Goal: Task Accomplishment & Management: Complete application form

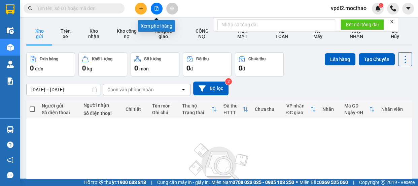
click at [157, 7] on icon "file-add" at bounding box center [157, 8] width 4 height 5
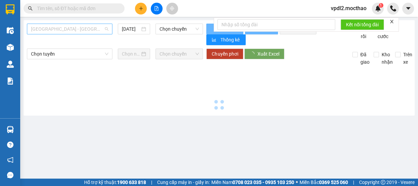
click at [84, 29] on span "[GEOGRAPHIC_DATA] - [GEOGRAPHIC_DATA]" at bounding box center [69, 29] width 77 height 10
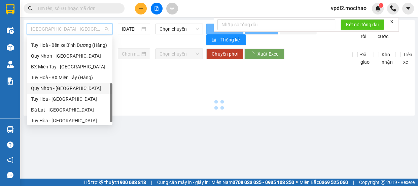
scroll to position [118, 0]
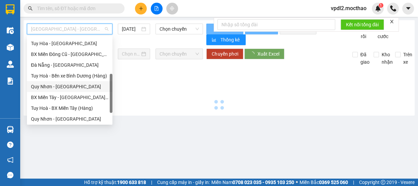
click at [61, 86] on div "Quy Nhơn - [GEOGRAPHIC_DATA]" at bounding box center [69, 86] width 77 height 7
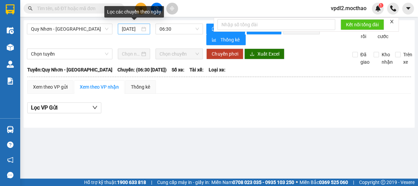
click at [141, 30] on div "[DATE]" at bounding box center [134, 28] width 24 height 7
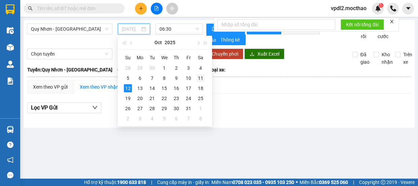
click at [202, 79] on div "11" at bounding box center [201, 78] width 8 height 8
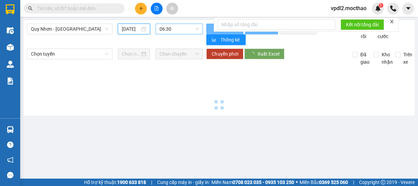
type input "[DATE]"
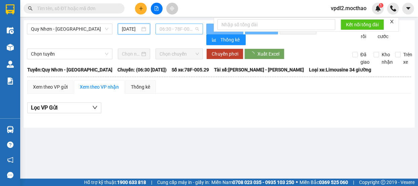
click at [189, 30] on span "06:30 - 78F-005.29" at bounding box center [179, 29] width 39 height 10
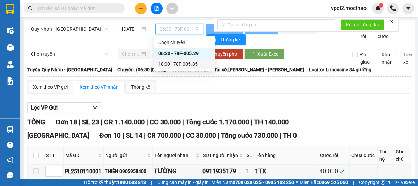
drag, startPoint x: 178, startPoint y: 64, endPoint x: 186, endPoint y: 61, distance: 8.1
click at [178, 64] on div "18:00 - 78F-005.85" at bounding box center [184, 63] width 53 height 7
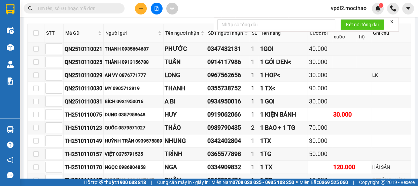
scroll to position [92, 0]
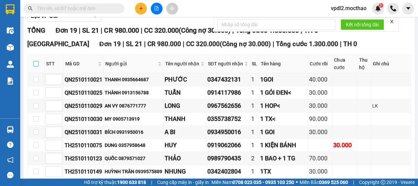
click at [36, 66] on input "checkbox" at bounding box center [35, 63] width 5 height 5
checkbox input "true"
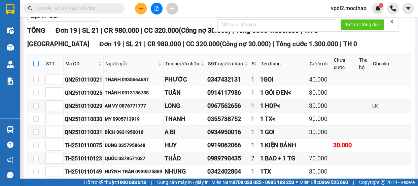
checkbox input "true"
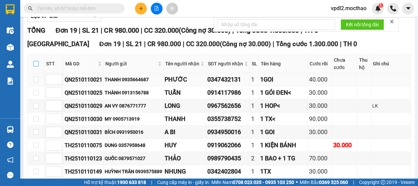
checkbox input "true"
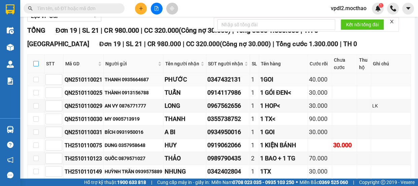
checkbox input "true"
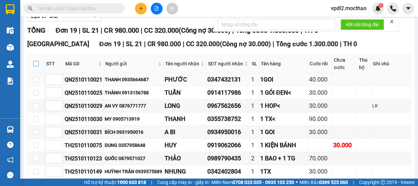
checkbox input "true"
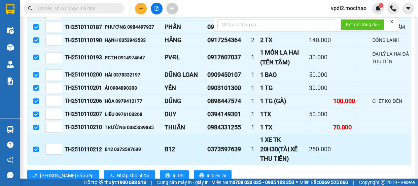
scroll to position [297, 0]
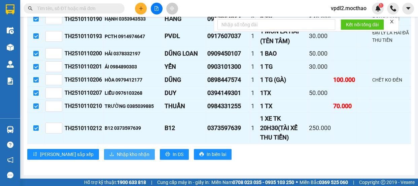
click at [117, 156] on span "Nhập kho nhận" at bounding box center [133, 154] width 33 height 7
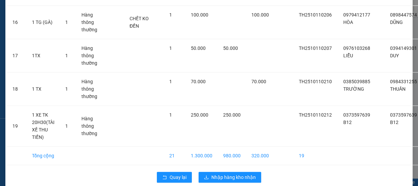
scroll to position [582, 0]
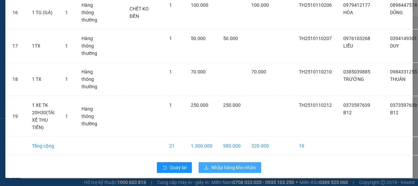
drag, startPoint x: 229, startPoint y: 168, endPoint x: 195, endPoint y: 175, distance: 34.7
click at [228, 168] on span "Nhập hàng kho nhận" at bounding box center [233, 167] width 44 height 7
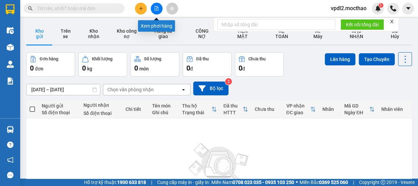
click at [160, 9] on button at bounding box center [157, 9] width 12 height 12
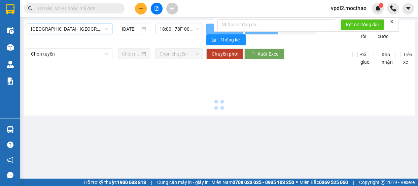
type input "[DATE]"
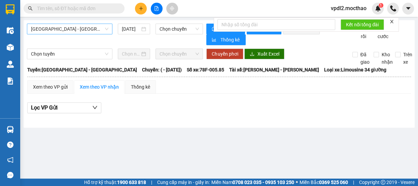
click at [89, 31] on span "[GEOGRAPHIC_DATA] - [GEOGRAPHIC_DATA]" at bounding box center [69, 29] width 77 height 10
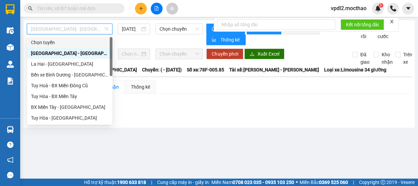
scroll to position [151, 0]
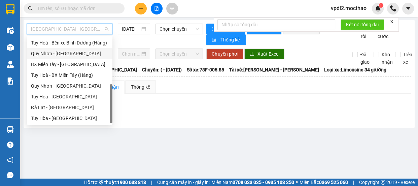
click at [60, 55] on div "Quy Nhơn - [GEOGRAPHIC_DATA]" at bounding box center [69, 53] width 77 height 7
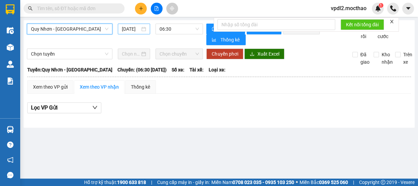
click at [142, 28] on div "[DATE]" at bounding box center [134, 28] width 24 height 7
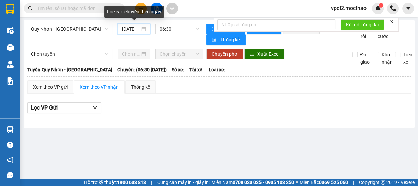
scroll to position [0, 5]
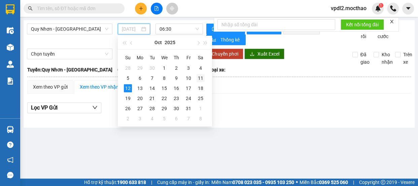
click at [202, 80] on div "11" at bounding box center [201, 78] width 8 height 8
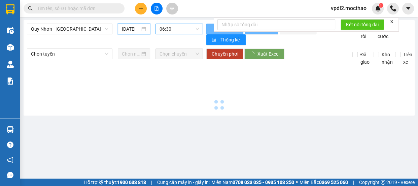
type input "[DATE]"
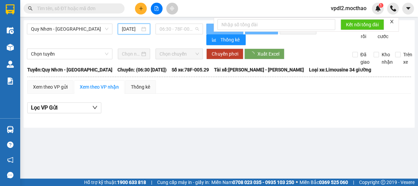
drag, startPoint x: 192, startPoint y: 29, endPoint x: 193, endPoint y: 40, distance: 10.9
click at [192, 30] on span "06:30 - 78F-005.29" at bounding box center [179, 29] width 39 height 10
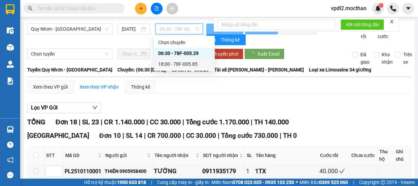
drag, startPoint x: 182, startPoint y: 64, endPoint x: 218, endPoint y: 64, distance: 35.4
click at [182, 65] on div "18:00 - 78F-005.85" at bounding box center [184, 63] width 53 height 7
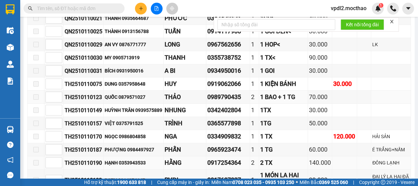
scroll to position [297, 0]
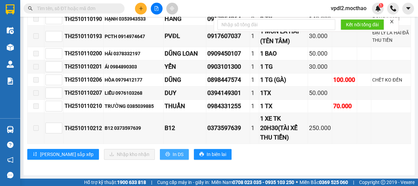
click at [173, 155] on span "In DS" at bounding box center [178, 154] width 11 height 7
click at [391, 22] on icon "close" at bounding box center [392, 21] width 5 height 5
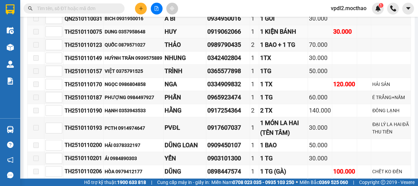
scroll to position [113, 0]
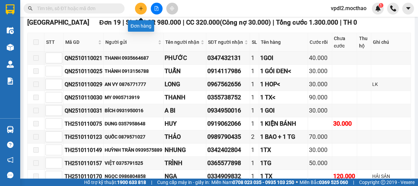
click at [145, 8] on button at bounding box center [141, 9] width 12 height 12
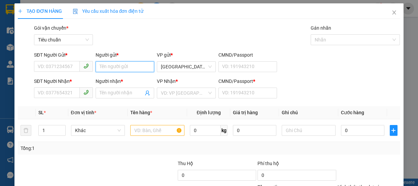
click at [104, 64] on input "Người gửi *" at bounding box center [125, 66] width 59 height 11
type input "u"
type input "ù"
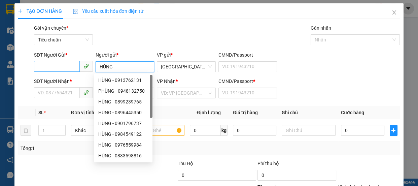
type input "HÙNG"
click at [49, 67] on input "SĐT Người Gửi *" at bounding box center [57, 66] width 46 height 11
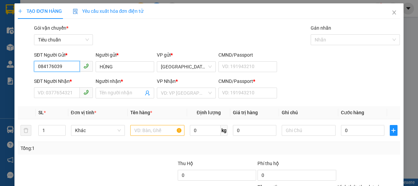
drag, startPoint x: 40, startPoint y: 64, endPoint x: 4, endPoint y: 0, distance: 73.3
click at [40, 65] on input "084176039" at bounding box center [57, 66] width 46 height 11
click at [54, 66] on input "0984176039" at bounding box center [57, 66] width 46 height 11
type input "0984179039"
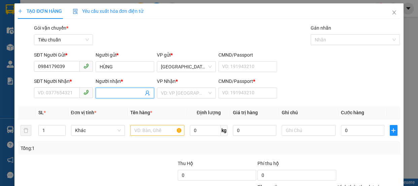
click at [121, 95] on input "Người nhận *" at bounding box center [122, 92] width 44 height 7
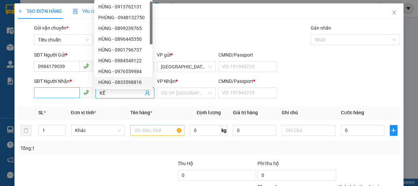
type input "KẾ"
click at [47, 97] on input "SĐT Người Nhận *" at bounding box center [57, 92] width 46 height 11
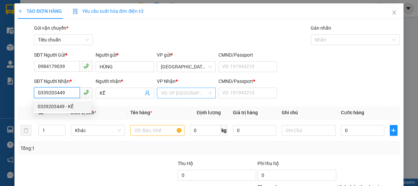
type input "0339203449"
click at [192, 95] on input "search" at bounding box center [184, 93] width 46 height 10
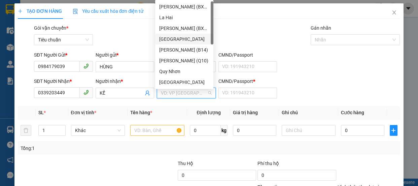
drag, startPoint x: 174, startPoint y: 44, endPoint x: 167, endPoint y: 86, distance: 42.7
click at [174, 45] on div "[PERSON_NAME] (BXMT) La Hai [PERSON_NAME] (BXMĐ) [GEOGRAPHIC_DATA][PERSON_NAME]…" at bounding box center [184, 55] width 58 height 108
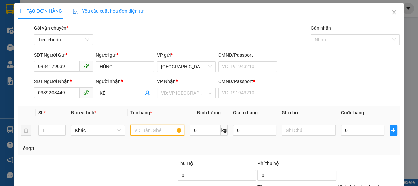
click at [146, 133] on input "text" at bounding box center [157, 130] width 54 height 11
drag, startPoint x: 183, startPoint y: 96, endPoint x: 183, endPoint y: 91, distance: 5.7
click at [183, 96] on input "search" at bounding box center [184, 93] width 46 height 10
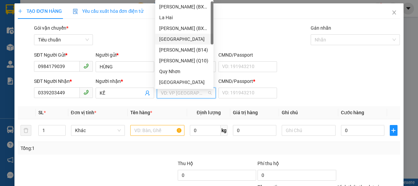
click at [167, 38] on div "[GEOGRAPHIC_DATA]" at bounding box center [184, 38] width 50 height 7
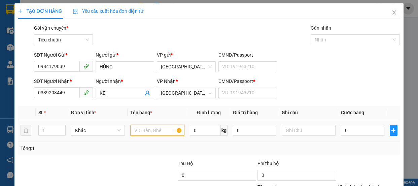
click at [145, 130] on input "text" at bounding box center [157, 130] width 54 height 11
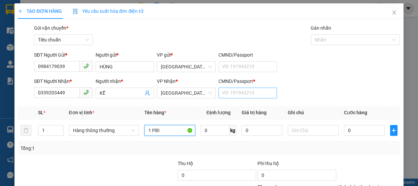
type input "1 PBI"
drag, startPoint x: 227, startPoint y: 89, endPoint x: 227, endPoint y: 78, distance: 11.1
click at [226, 89] on input "CMND/Passport *" at bounding box center [248, 93] width 59 height 11
type input "0"
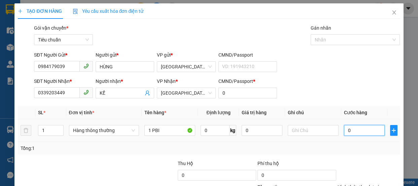
click at [349, 131] on input "0" at bounding box center [364, 130] width 41 height 11
type input "3"
type input "30"
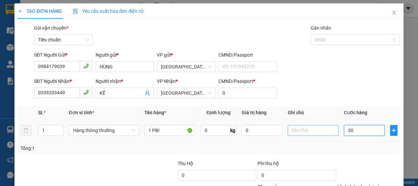
type input "30"
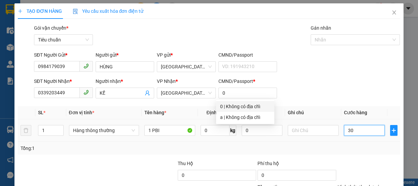
scroll to position [63, 0]
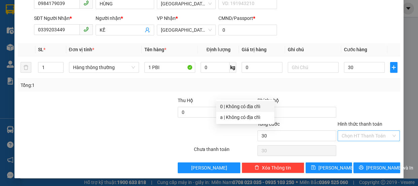
type input "30.000"
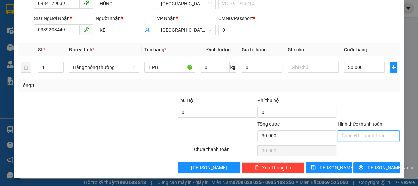
click at [354, 134] on input "Hình thức thanh toán" at bounding box center [367, 136] width 50 height 10
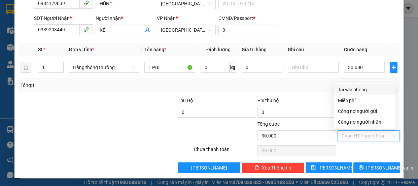
drag, startPoint x: 354, startPoint y: 91, endPoint x: 377, endPoint y: 100, distance: 25.1
click at [354, 90] on div "Tại văn phòng" at bounding box center [365, 89] width 54 height 7
type input "0"
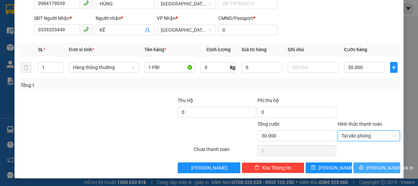
click at [373, 167] on span "[PERSON_NAME] và In" at bounding box center [389, 167] width 47 height 7
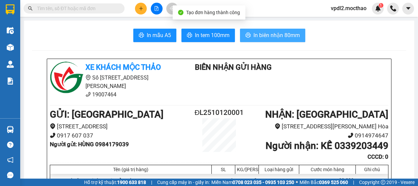
click at [273, 34] on span "In biên nhận 80mm" at bounding box center [277, 35] width 46 height 8
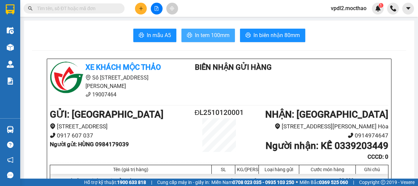
click at [205, 38] on span "In tem 100mm" at bounding box center [212, 35] width 35 height 8
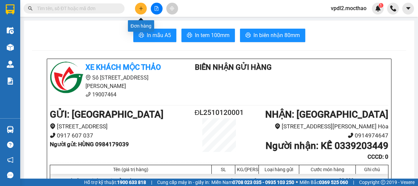
click at [144, 10] on button at bounding box center [141, 9] width 12 height 12
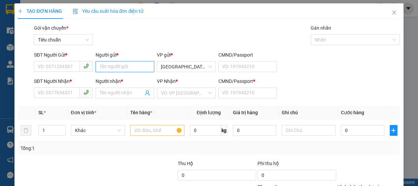
click at [120, 66] on input "Người gửi *" at bounding box center [125, 66] width 59 height 11
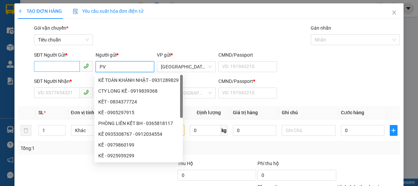
type input "PV"
click at [55, 70] on input "SĐT Người Gửi *" at bounding box center [57, 66] width 46 height 11
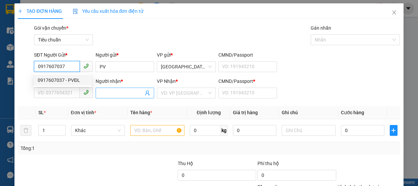
type input "0917607037"
click at [108, 93] on input "Người nhận *" at bounding box center [122, 92] width 44 height 7
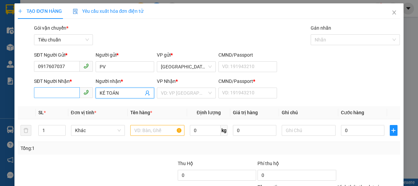
type input "KÉ TOÁN"
click at [65, 91] on input "SĐT Người Nhận *" at bounding box center [57, 92] width 46 height 11
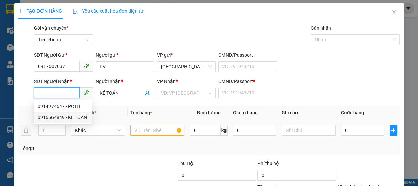
click at [69, 120] on div "0916564849 - KẾ TOÁN" at bounding box center [63, 116] width 50 height 7
type input "0916564849"
type input "KẾ TOÁN"
type input "A"
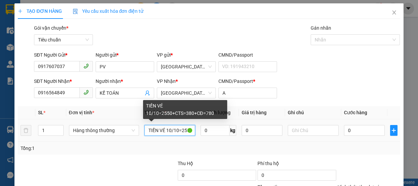
drag, startPoint x: 186, startPoint y: 130, endPoint x: 169, endPoint y: 135, distance: 17.4
click at [186, 130] on input "TIỀN VÉ 10/10=2550+CTS=380+CĐ=780" at bounding box center [169, 130] width 51 height 11
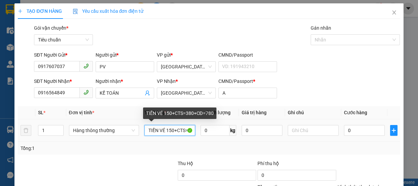
click at [188, 132] on input "TIỀN VÉ 150+CTS=380+CĐ=780" at bounding box center [169, 130] width 51 height 11
click at [190, 131] on input "TIỀN VÉ 15380+CĐ=780" at bounding box center [169, 130] width 51 height 11
click at [182, 132] on input "TIỀN VÉ 153780" at bounding box center [169, 130] width 51 height 11
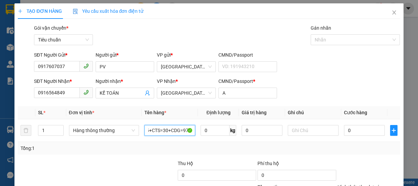
scroll to position [63, 0]
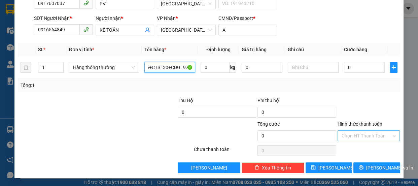
click at [338, 131] on div "Chọn HT Thanh Toán" at bounding box center [369, 135] width 63 height 11
type input "TIỀN VÉ 11.10=385+CTS=30+CDG=971"
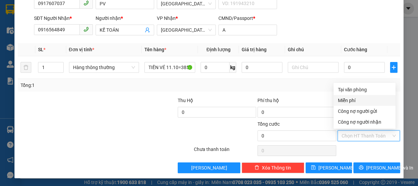
drag, startPoint x: 346, startPoint y: 100, endPoint x: 358, endPoint y: 118, distance: 21.2
click at [346, 100] on div "Miễn phí" at bounding box center [365, 100] width 54 height 7
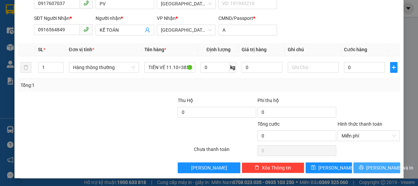
click at [366, 168] on button "[PERSON_NAME] và In" at bounding box center [377, 167] width 46 height 11
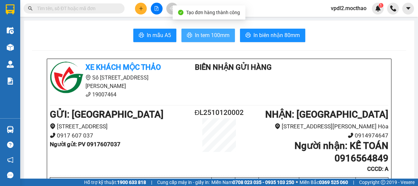
drag, startPoint x: 197, startPoint y: 32, endPoint x: 196, endPoint y: 37, distance: 5.2
click at [196, 32] on span "In tem 100mm" at bounding box center [212, 35] width 35 height 8
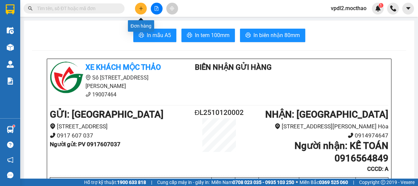
click at [140, 10] on icon "plus" at bounding box center [141, 8] width 5 height 5
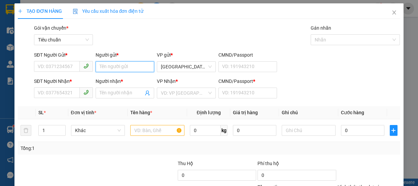
drag, startPoint x: 113, startPoint y: 67, endPoint x: 118, endPoint y: 65, distance: 4.7
click at [114, 67] on input "Người gửi *" at bounding box center [125, 66] width 59 height 11
type input "LAN"
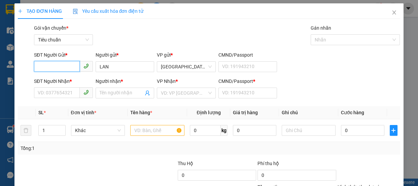
drag, startPoint x: 42, startPoint y: 69, endPoint x: 32, endPoint y: 4, distance: 65.5
click at [42, 69] on input "SĐT Người Gửi *" at bounding box center [57, 66] width 46 height 11
type input "0337744608"
click at [117, 94] on input "Người nhận *" at bounding box center [122, 92] width 44 height 7
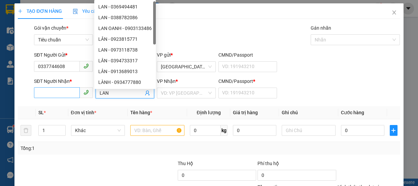
type input "LAN"
click at [53, 94] on input "SĐT Người Nhận *" at bounding box center [57, 92] width 46 height 11
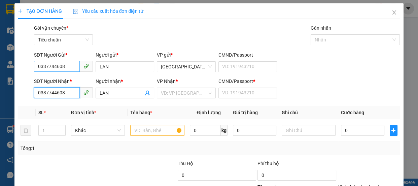
type input "0337744608"
drag, startPoint x: 67, startPoint y: 65, endPoint x: 0, endPoint y: 21, distance: 80.0
click at [0, 36] on div "TẠO ĐƠN HÀNG Yêu cầu xuất hóa đơn điện tử Transit Pickup Surcharge Ids Transit …" at bounding box center [209, 93] width 418 height 186
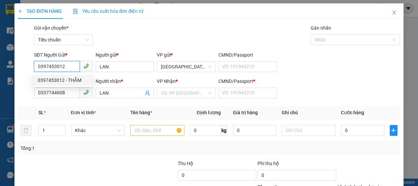
type input "0397453012"
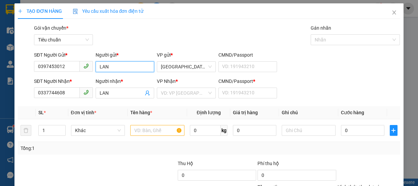
drag, startPoint x: 116, startPoint y: 67, endPoint x: 0, endPoint y: 51, distance: 116.9
click at [0, 64] on div "TẠO ĐƠN HÀNG Yêu cầu xuất hóa đơn điện tử Transit Pickup Surcharge Ids Transit …" at bounding box center [209, 93] width 418 height 186
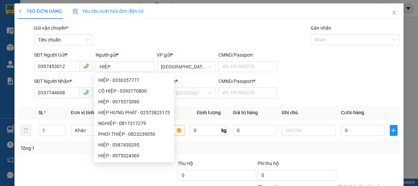
click at [202, 41] on div "Gói vận chuyển * Tiêu chuẩn Gán nhãn Nhãn" at bounding box center [217, 36] width 369 height 24
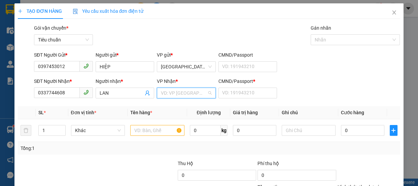
click at [177, 97] on input "search" at bounding box center [184, 93] width 46 height 10
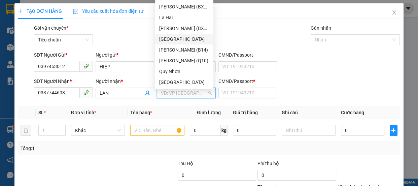
click at [171, 40] on div "[GEOGRAPHIC_DATA]" at bounding box center [184, 38] width 50 height 7
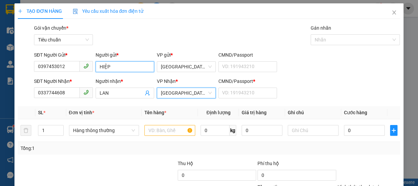
drag, startPoint x: 121, startPoint y: 66, endPoint x: 0, endPoint y: 46, distance: 122.8
click at [0, 53] on div "TẠO ĐƠN HÀNG Yêu cầu xuất hóa đơn điện tử Transit Pickup Surcharge Ids Transit …" at bounding box center [209, 93] width 418 height 186
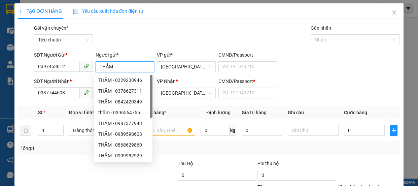
type input "THẮM"
click at [207, 32] on div "Gói vận chuyển * Tiêu chuẩn Gán nhãn Nhãn" at bounding box center [217, 36] width 369 height 24
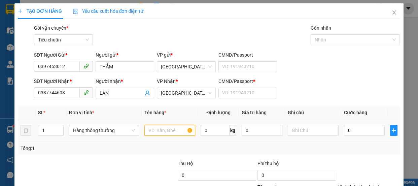
click at [160, 131] on input "text" at bounding box center [169, 130] width 51 height 11
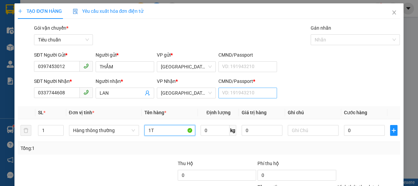
type input "1T"
click at [228, 96] on input "CMND/Passport *" at bounding box center [248, 93] width 59 height 11
type input "0"
click at [155, 130] on input "1T" at bounding box center [169, 130] width 51 height 11
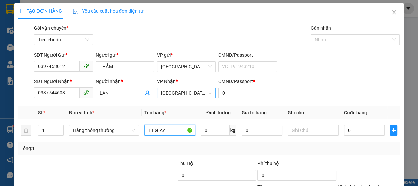
click at [187, 94] on span "[GEOGRAPHIC_DATA]" at bounding box center [186, 93] width 51 height 10
type input "1T GIÀY"
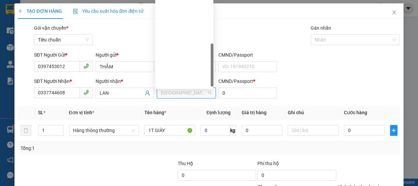
scroll to position [92, 0]
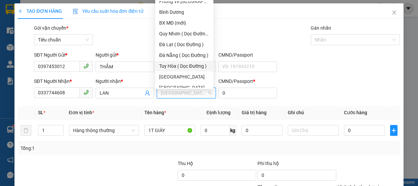
click at [182, 65] on div "Tuy Hòa ( Dọc Đường )" at bounding box center [184, 65] width 50 height 7
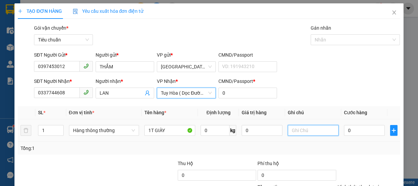
drag, startPoint x: 300, startPoint y: 132, endPoint x: 294, endPoint y: 140, distance: 9.2
click at [301, 134] on input "text" at bounding box center [313, 130] width 51 height 11
type input "HÒA ĐA"
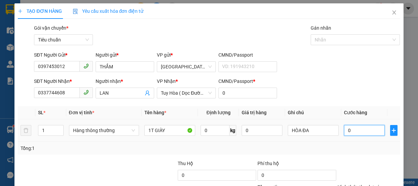
drag, startPoint x: 351, startPoint y: 127, endPoint x: 345, endPoint y: 122, distance: 8.1
click at [350, 128] on input "0" at bounding box center [364, 130] width 41 height 11
type input "5"
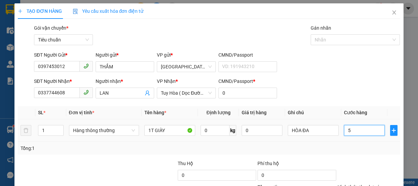
type input "50"
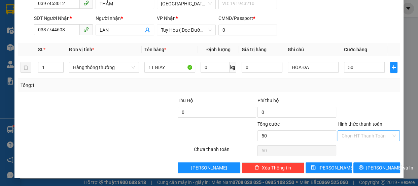
type input "50.000"
click at [350, 138] on input "Hình thức thanh toán" at bounding box center [367, 136] width 50 height 10
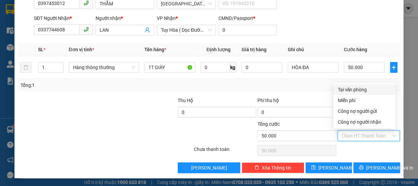
click at [354, 92] on div "Tại văn phòng" at bounding box center [365, 89] width 54 height 7
type input "0"
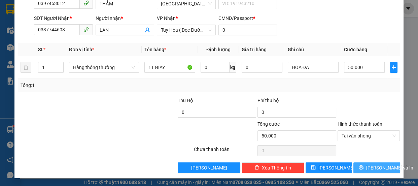
drag, startPoint x: 370, startPoint y: 169, endPoint x: 384, endPoint y: 156, distance: 18.3
click at [372, 169] on span "[PERSON_NAME] và In" at bounding box center [389, 167] width 47 height 7
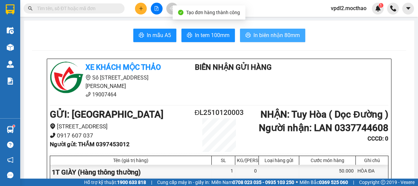
click at [269, 36] on span "In biên nhận 80mm" at bounding box center [277, 35] width 46 height 8
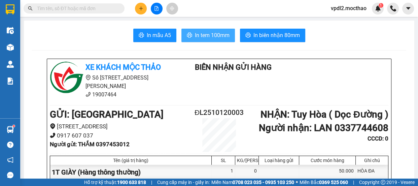
click at [208, 37] on span "In tem 100mm" at bounding box center [212, 35] width 35 height 8
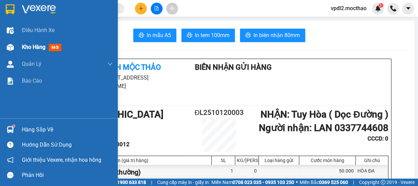
click at [26, 43] on div "Kho hàng mới" at bounding box center [43, 47] width 42 height 8
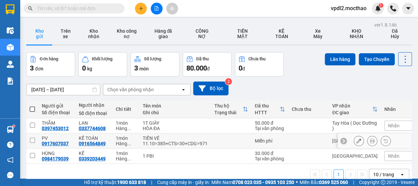
click at [370, 142] on icon at bounding box center [372, 140] width 5 height 5
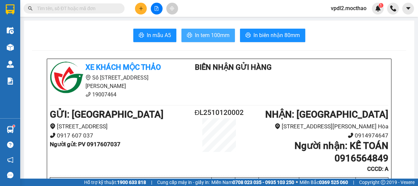
drag, startPoint x: 206, startPoint y: 35, endPoint x: 203, endPoint y: 39, distance: 4.4
click at [204, 37] on span "In tem 100mm" at bounding box center [212, 35] width 35 height 8
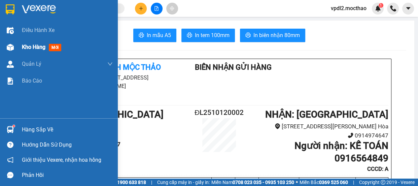
click at [29, 48] on span "Kho hàng" at bounding box center [34, 47] width 24 height 6
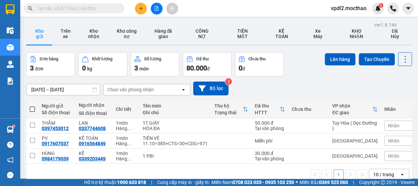
click at [32, 107] on span at bounding box center [32, 108] width 5 height 5
click at [32, 106] on input "checkbox" at bounding box center [32, 106] width 0 height 0
checkbox input "true"
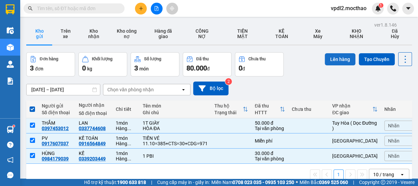
click at [333, 59] on button "Lên hàng" at bounding box center [340, 59] width 31 height 12
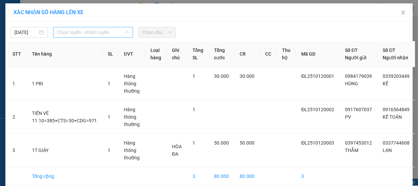
click at [109, 32] on span "Chọn tuyến - nhóm tuyến" at bounding box center [93, 32] width 72 height 10
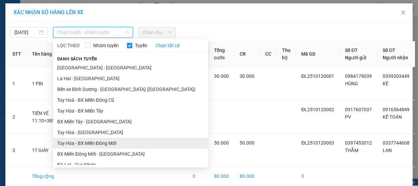
scroll to position [92, 0]
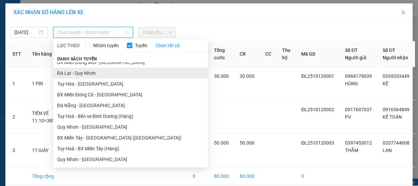
click at [83, 76] on li "Đà Lạt - Quy Nhơn" at bounding box center [130, 73] width 155 height 11
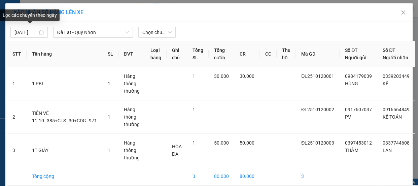
drag, startPoint x: 38, startPoint y: 32, endPoint x: 58, endPoint y: 39, distance: 21.3
click at [38, 32] on div "[DATE]" at bounding box center [28, 32] width 29 height 7
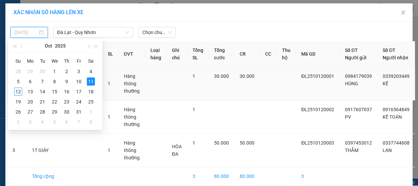
click at [19, 93] on div "12" at bounding box center [18, 92] width 8 height 8
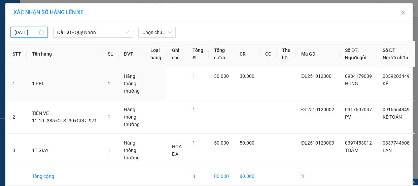
type input "[DATE]"
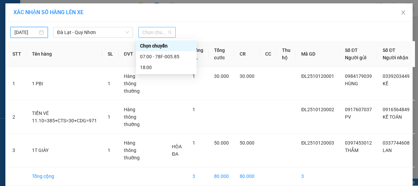
drag, startPoint x: 158, startPoint y: 34, endPoint x: 189, endPoint y: 55, distance: 36.8
click at [161, 34] on span "Chọn chuyến" at bounding box center [156, 32] width 29 height 10
click at [163, 56] on div "07:00 - 78F-005.85" at bounding box center [166, 56] width 53 height 7
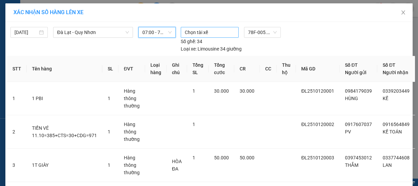
click at [211, 35] on div at bounding box center [209, 32] width 55 height 8
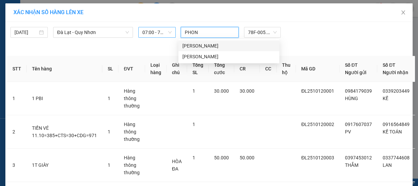
type input "PHONG"
click at [205, 57] on div "[PERSON_NAME]" at bounding box center [228, 56] width 93 height 7
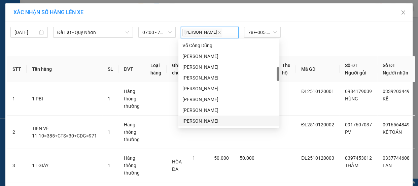
scroll to position [57, 0]
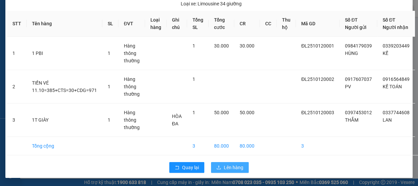
click at [227, 165] on span "Lên hàng" at bounding box center [234, 167] width 20 height 7
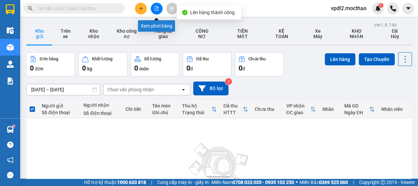
click at [157, 8] on icon "file-add" at bounding box center [156, 8] width 5 height 5
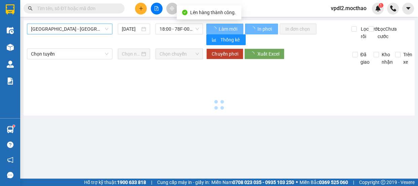
type input "[DATE]"
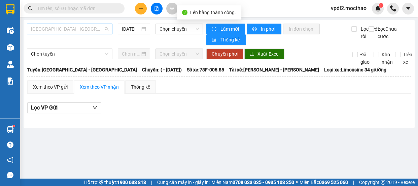
click at [97, 30] on span "[GEOGRAPHIC_DATA] - [GEOGRAPHIC_DATA]" at bounding box center [69, 29] width 77 height 10
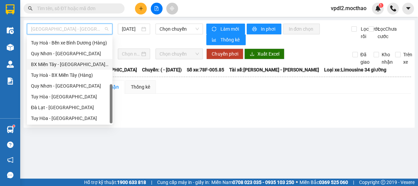
scroll to position [89, 0]
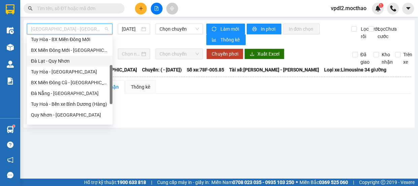
click at [60, 60] on div "Đà Lạt - Quy Nhơn" at bounding box center [69, 60] width 77 height 7
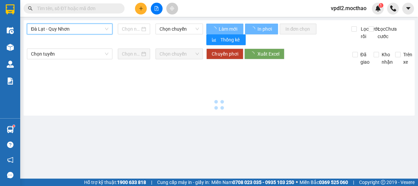
type input "[DATE]"
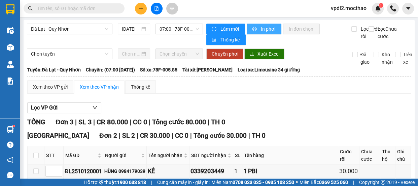
click at [262, 29] on span "In phơi" at bounding box center [268, 28] width 15 height 7
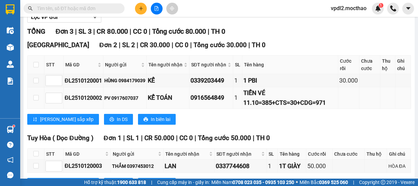
scroll to position [121, 0]
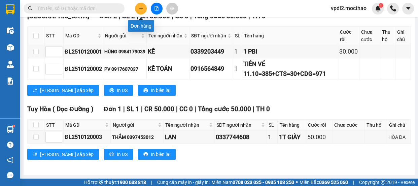
click at [140, 11] on button at bounding box center [141, 9] width 12 height 12
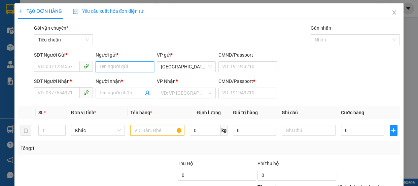
click at [110, 64] on input "Người gửi *" at bounding box center [125, 66] width 59 height 11
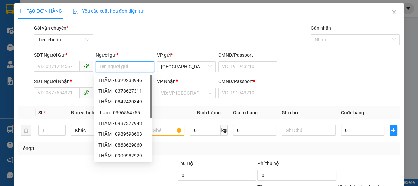
click at [113, 66] on input "Người gửi *" at bounding box center [125, 66] width 59 height 11
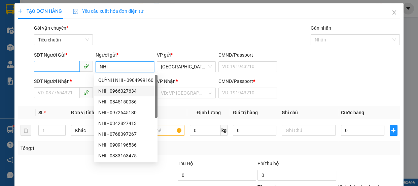
type input "NHI"
click at [59, 70] on input "SĐT Người Gửi *" at bounding box center [57, 66] width 46 height 11
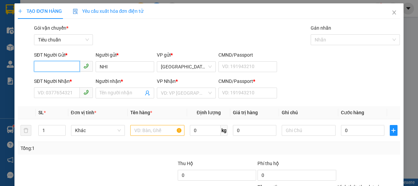
click at [50, 67] on input "SĐT Người Gửi *" at bounding box center [57, 66] width 46 height 11
type input "0"
click at [180, 95] on input "search" at bounding box center [184, 93] width 46 height 10
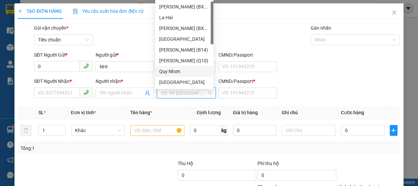
click at [172, 71] on div "Quy Nhơn" at bounding box center [184, 71] width 50 height 7
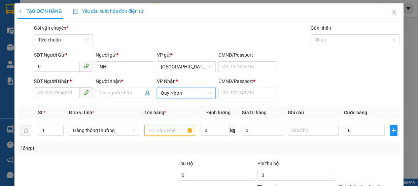
scroll to position [61, 0]
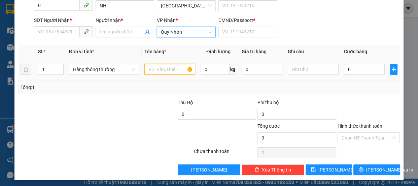
click at [153, 68] on input "text" at bounding box center [169, 69] width 51 height 11
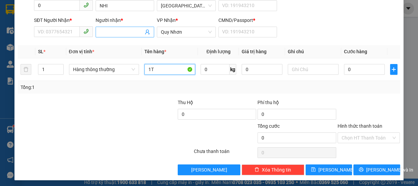
type input "1T"
click at [102, 35] on input "Người nhận *" at bounding box center [122, 31] width 44 height 7
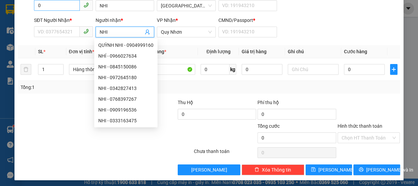
type input "NHI"
click at [50, 8] on input "0" at bounding box center [57, 5] width 46 height 11
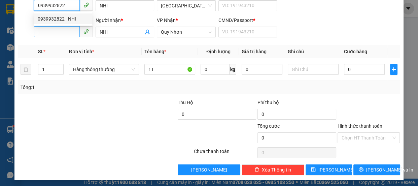
type input "0939932822"
click at [56, 34] on input "SĐT Người Nhận *" at bounding box center [57, 31] width 46 height 11
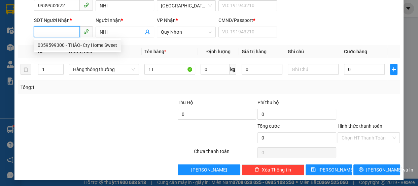
click at [96, 47] on div "0359599300 - THẢO- Cty Home Sweet" at bounding box center [77, 44] width 79 height 7
type input "0359599300"
type input "THẢO- Cty Home Sweet"
type input "A"
type input "50.000"
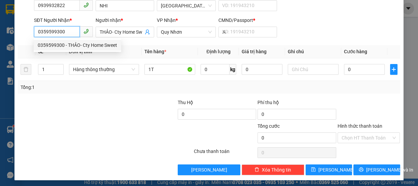
type input "50.000"
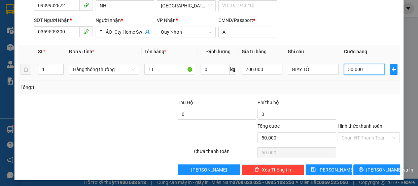
click at [364, 69] on input "50.000" at bounding box center [364, 69] width 41 height 11
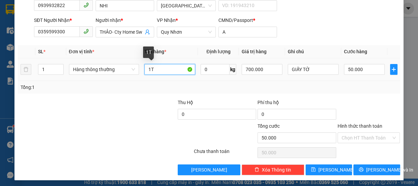
drag, startPoint x: 153, startPoint y: 67, endPoint x: 152, endPoint y: 63, distance: 3.8
click at [153, 66] on input "1T" at bounding box center [169, 69] width 51 height 11
type input "1T THỰC PHẨM"
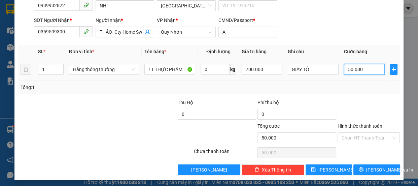
click at [365, 70] on input "50.000" at bounding box center [364, 69] width 41 height 11
type input "7"
type input "70"
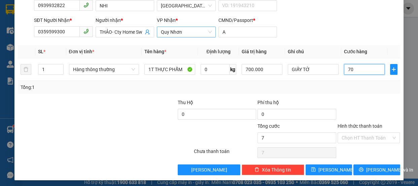
type input "70"
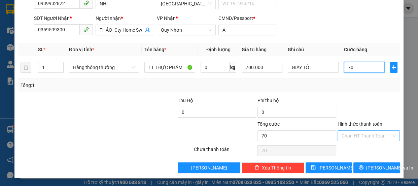
type input "70"
type input "70.000"
click at [342, 134] on input "Hình thức thanh toán" at bounding box center [367, 136] width 50 height 10
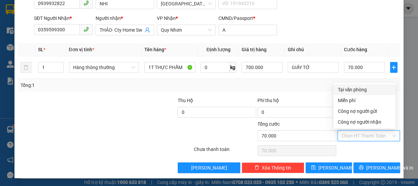
drag, startPoint x: 348, startPoint y: 89, endPoint x: 352, endPoint y: 89, distance: 4.0
click at [348, 89] on div "Tại văn phòng" at bounding box center [365, 89] width 54 height 7
type input "0"
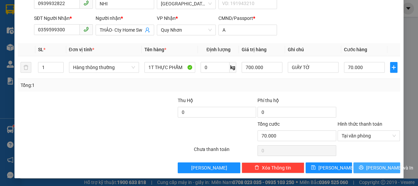
click at [364, 169] on button "[PERSON_NAME] và In" at bounding box center [377, 167] width 46 height 11
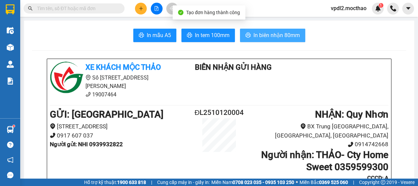
click at [262, 35] on span "In biên nhận 80mm" at bounding box center [277, 35] width 46 height 8
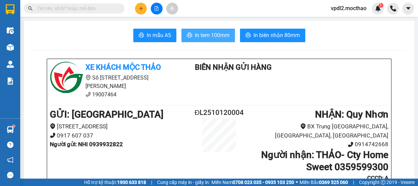
click at [205, 34] on span "In tem 100mm" at bounding box center [212, 35] width 35 height 8
